Goal: Find specific page/section: Find specific page/section

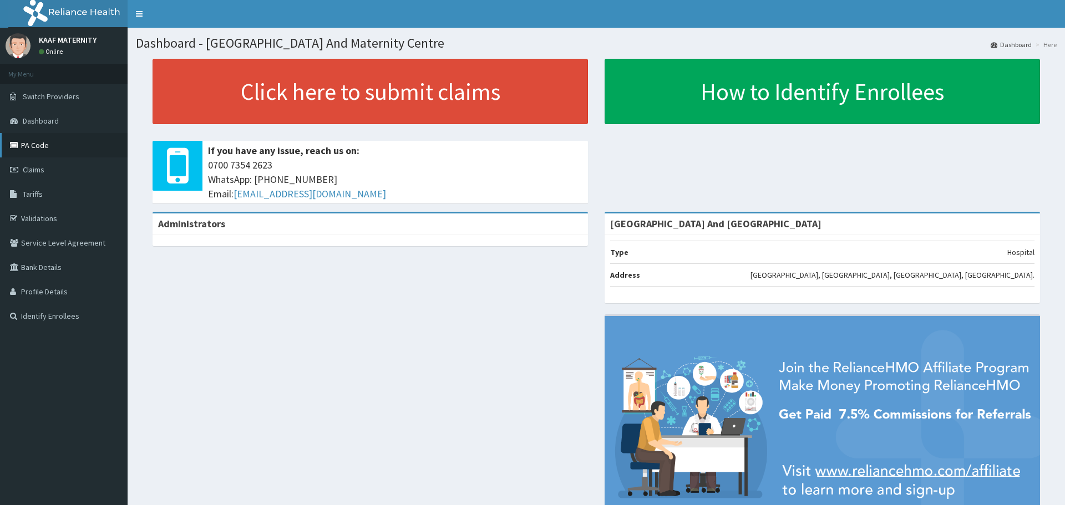
click at [34, 145] on link "PA Code" at bounding box center [64, 145] width 128 height 24
click at [43, 147] on link "PA Code" at bounding box center [64, 145] width 128 height 24
